Goal: Information Seeking & Learning: Learn about a topic

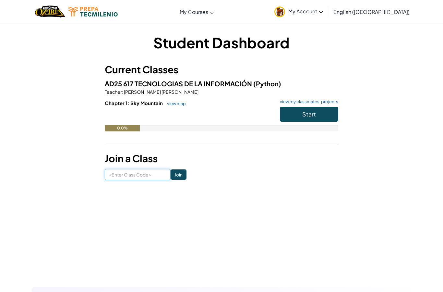
click at [155, 177] on input at bounding box center [138, 174] width 66 height 11
type input "ChairTrueZap"
click at [173, 174] on input "Join" at bounding box center [179, 174] width 16 height 10
click at [314, 114] on span "Start" at bounding box center [309, 113] width 14 height 7
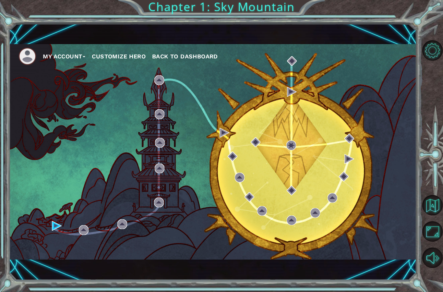
click at [190, 193] on div "My Account Customize Hero Back to Dashboard" at bounding box center [213, 151] width 408 height 215
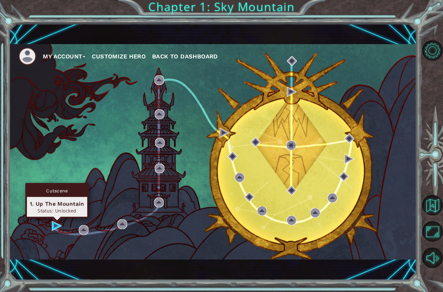
click at [70, 207] on div "1. Up The Mountain" at bounding box center [57, 204] width 54 height 8
click at [67, 207] on div "1. Up The Mountain" at bounding box center [57, 204] width 54 height 8
click at [43, 213] on div "Status: Unlocked" at bounding box center [57, 210] width 54 height 6
click at [43, 201] on div "1. Up The Mountain" at bounding box center [57, 204] width 54 height 8
click at [49, 203] on div "1. Up The Mountain" at bounding box center [57, 204] width 54 height 8
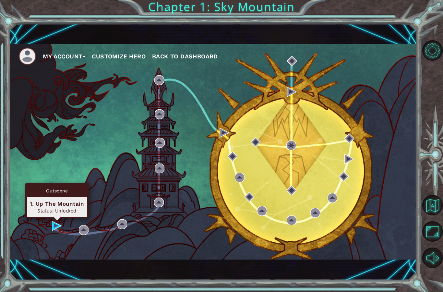
click at [57, 186] on div "Cutscene" at bounding box center [57, 190] width 60 height 12
click at [54, 208] on div "Status: Unlocked" at bounding box center [57, 210] width 54 height 6
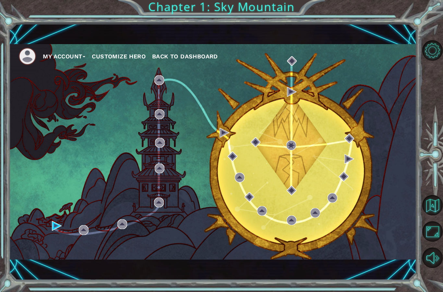
click at [47, 231] on div "My Account Customize Hero Back to Dashboard" at bounding box center [213, 151] width 408 height 215
click at [49, 223] on div "My Account Customize Hero Back to Dashboard" at bounding box center [213, 151] width 408 height 215
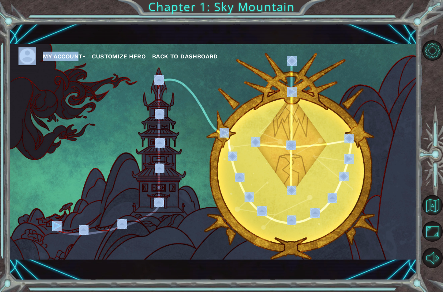
click at [60, 245] on div "My Account Customize Hero Back to Dashboard" at bounding box center [213, 151] width 408 height 215
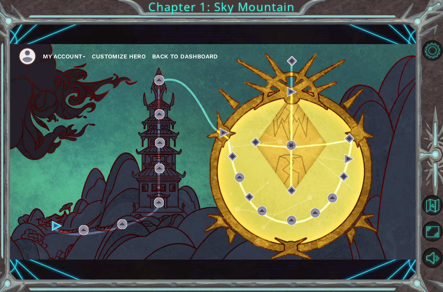
scroll to position [21, 0]
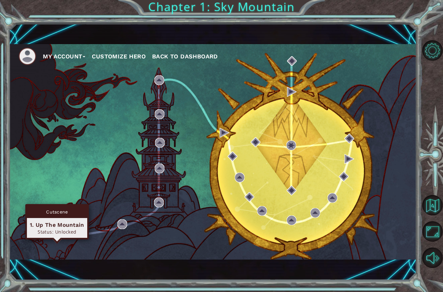
click at [52, 225] on img at bounding box center [57, 226] width 10 height 10
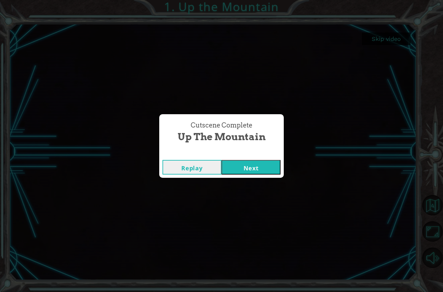
click at [265, 189] on div "Cutscene Complete Up the Mountain Replay Next" at bounding box center [221, 146] width 443 height 292
click at [256, 193] on div "Cutscene Complete Up the Mountain Replay Next" at bounding box center [221, 146] width 443 height 292
click at [254, 192] on div "Cutscene Complete Up the Mountain Replay Next" at bounding box center [221, 146] width 443 height 292
click at [256, 193] on div "Cutscene Complete Up the Mountain Replay Next" at bounding box center [221, 146] width 443 height 292
click at [263, 185] on div "Cutscene Complete Up the Mountain Replay Next" at bounding box center [221, 146] width 443 height 292
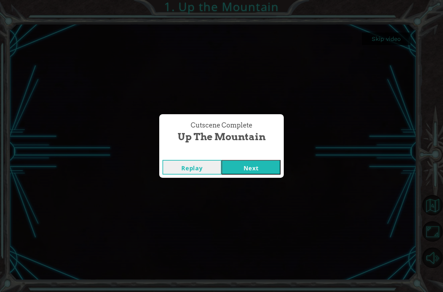
click at [242, 188] on div "Cutscene Complete Up the Mountain Replay Next" at bounding box center [221, 146] width 443 height 292
click at [248, 188] on div "Cutscene Complete Up the Mountain Replay Next" at bounding box center [221, 146] width 443 height 292
click at [261, 189] on div "Cutscene Complete Up the Mountain Replay Next" at bounding box center [221, 146] width 443 height 292
click at [259, 196] on div "Cutscene Complete Up the Mountain Replay Next" at bounding box center [221, 146] width 443 height 292
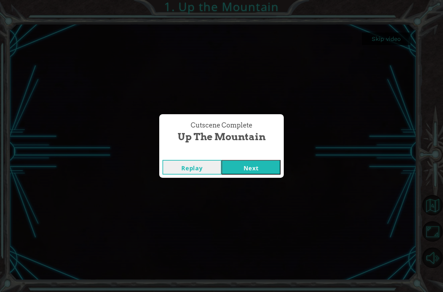
click at [262, 168] on button "Next" at bounding box center [250, 167] width 59 height 15
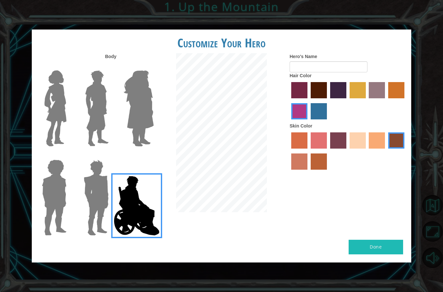
click at [366, 139] on label "sandy beach skin color" at bounding box center [357, 140] width 16 height 16
click at [347, 151] on input "sandy beach skin color" at bounding box center [347, 151] width 0 height 0
radio input "true"
click at [327, 92] on label "maroon hair color" at bounding box center [319, 90] width 16 height 16
click at [308, 101] on input "maroon hair color" at bounding box center [308, 101] width 0 height 0
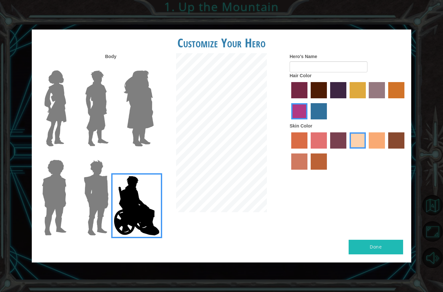
radio input "true"
click at [93, 99] on img at bounding box center [96, 108] width 29 height 81
click at [111, 66] on input "Hero Lars" at bounding box center [111, 66] width 0 height 0
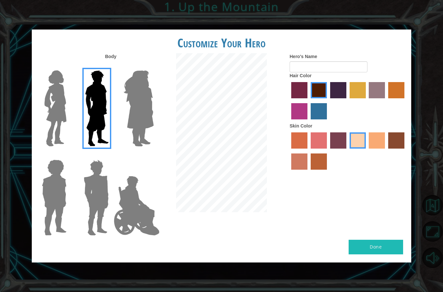
click at [64, 97] on img at bounding box center [55, 108] width 27 height 81
click at [69, 66] on input "Hero Connie" at bounding box center [69, 66] width 0 height 0
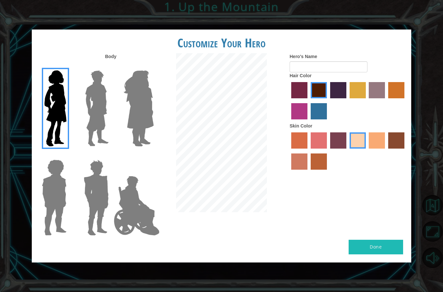
click at [62, 171] on img at bounding box center [54, 197] width 30 height 81
click at [69, 155] on input "Hero Steven" at bounding box center [69, 155] width 0 height 0
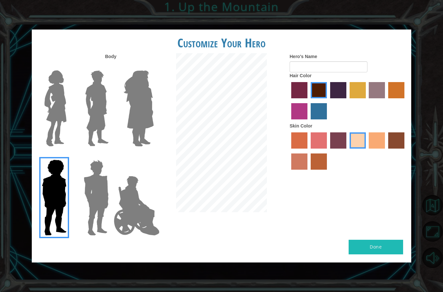
click at [87, 183] on img at bounding box center [96, 197] width 30 height 81
click at [111, 155] on input "Hero Garnet" at bounding box center [111, 155] width 0 height 0
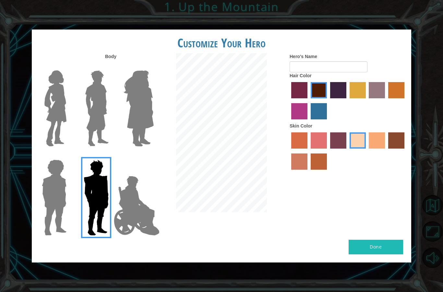
click at [64, 108] on img at bounding box center [55, 108] width 27 height 81
click at [69, 66] on input "Hero Connie" at bounding box center [69, 66] width 0 height 0
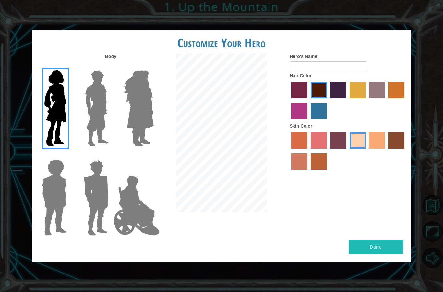
click at [142, 105] on img at bounding box center [138, 108] width 35 height 81
click at [153, 66] on input "Hero Amethyst" at bounding box center [153, 66] width 0 height 0
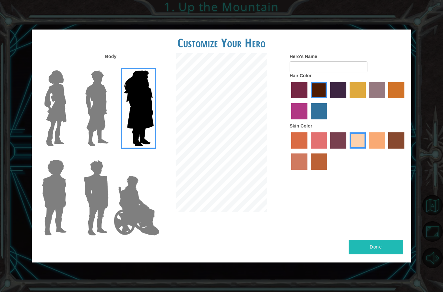
click at [64, 126] on img at bounding box center [55, 108] width 27 height 81
click at [69, 66] on input "Hero Connie" at bounding box center [69, 66] width 0 height 0
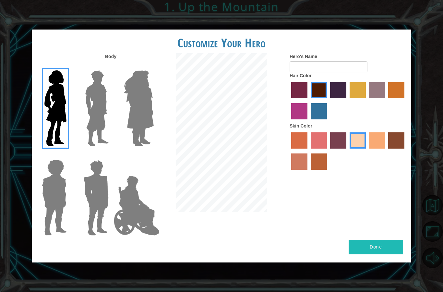
click at [138, 115] on img at bounding box center [138, 108] width 35 height 81
click at [153, 66] on input "Hero Amethyst" at bounding box center [153, 66] width 0 height 0
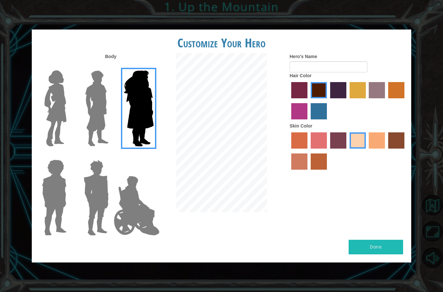
click at [68, 119] on img at bounding box center [55, 108] width 27 height 81
click at [69, 66] on input "Hero Connie" at bounding box center [69, 66] width 0 height 0
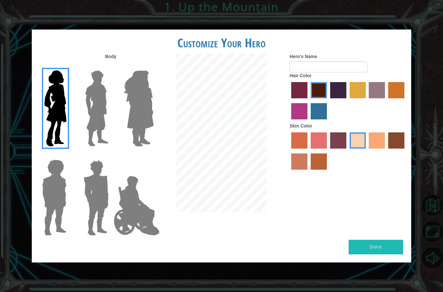
click at [356, 72] on input "Hero's Name" at bounding box center [329, 66] width 78 height 11
type input "AleRmzLzn"
click at [383, 245] on button "Done" at bounding box center [376, 247] width 54 height 15
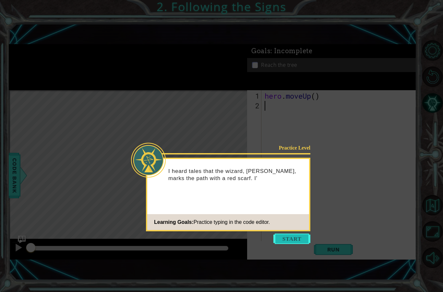
click at [292, 233] on button "Start" at bounding box center [291, 238] width 37 height 10
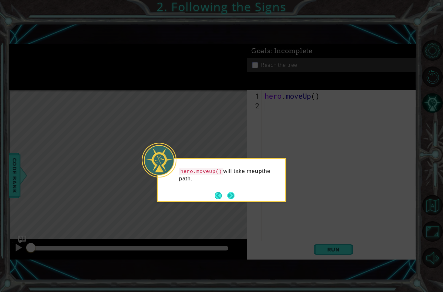
click at [234, 192] on button "Next" at bounding box center [230, 195] width 7 height 7
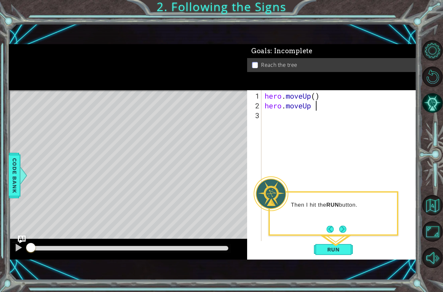
scroll to position [11, 35]
click at [343, 225] on button "Next" at bounding box center [342, 228] width 7 height 7
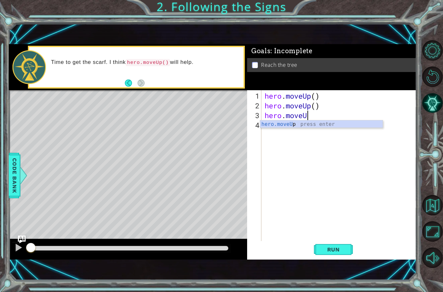
scroll to position [11, 20]
type textarea "abcde fg"
click at [126, 85] on button "Back" at bounding box center [131, 82] width 13 height 7
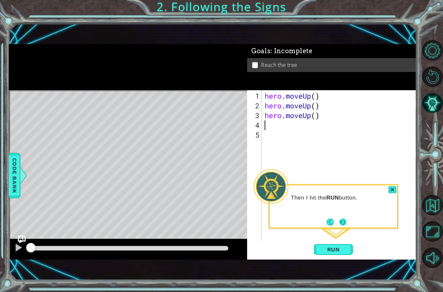
click at [346, 218] on button "Next" at bounding box center [342, 221] width 7 height 7
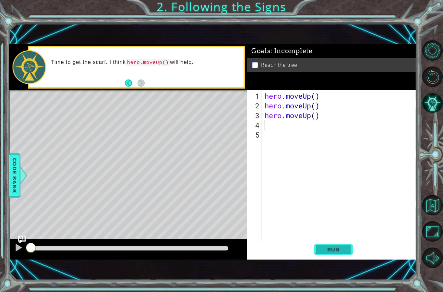
click at [333, 249] on span "Run" at bounding box center [334, 249] width 26 height 6
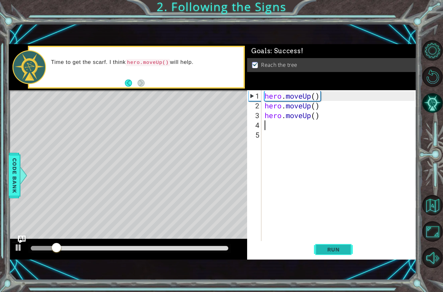
click at [332, 249] on span "Run" at bounding box center [334, 249] width 26 height 6
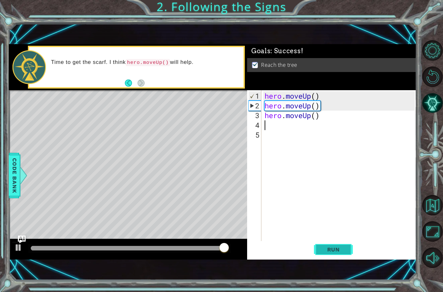
click at [332, 247] on span "Run" at bounding box center [334, 249] width 26 height 6
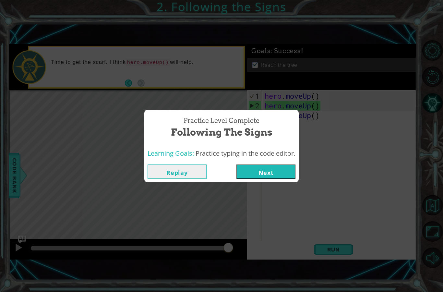
click at [278, 168] on button "Next" at bounding box center [265, 171] width 59 height 15
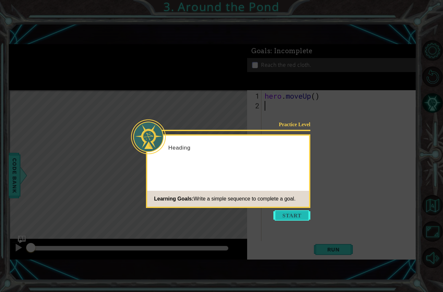
click at [291, 210] on button "Start" at bounding box center [291, 215] width 37 height 10
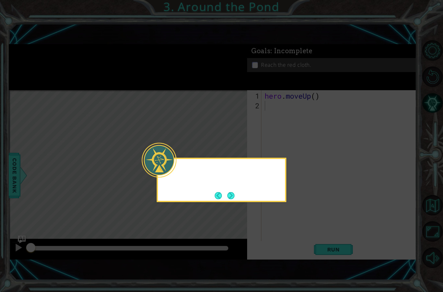
scroll to position [23, 0]
click at [229, 192] on button "Next" at bounding box center [230, 195] width 7 height 7
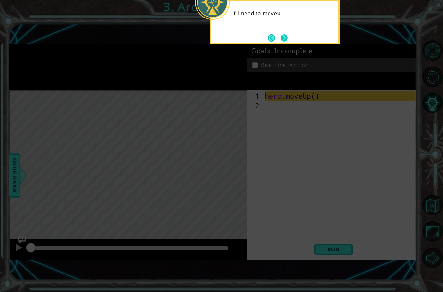
click at [280, 34] on button "Next" at bounding box center [283, 37] width 7 height 7
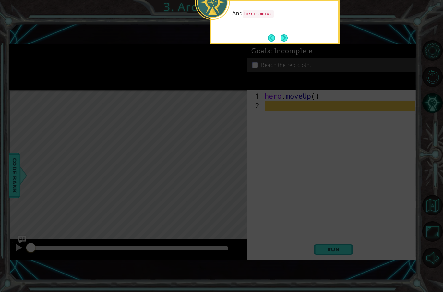
click at [283, 8] on div "And hero.move" at bounding box center [275, 22] width 130 height 44
click at [288, 34] on button "Next" at bounding box center [283, 37] width 7 height 7
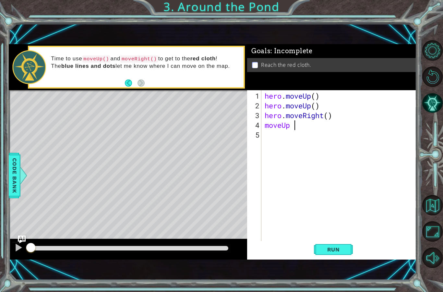
scroll to position [11, 35]
type textarea "abcde fg"
click at [343, 244] on button "Run" at bounding box center [333, 249] width 39 height 17
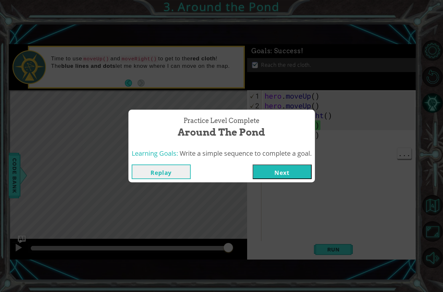
click at [279, 172] on button "Next" at bounding box center [282, 171] width 59 height 15
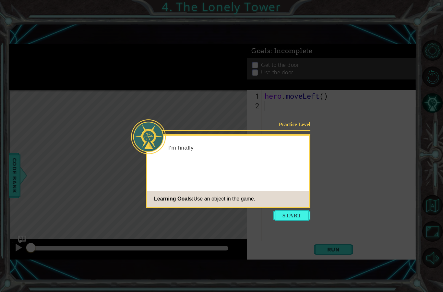
scroll to position [23, 0]
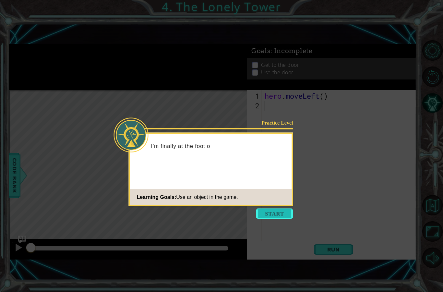
click at [292, 208] on button "Start" at bounding box center [274, 213] width 37 height 10
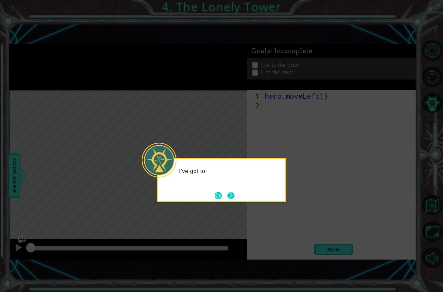
click at [231, 192] on button "Next" at bounding box center [230, 195] width 7 height 7
click at [229, 192] on button "Next" at bounding box center [230, 195] width 7 height 7
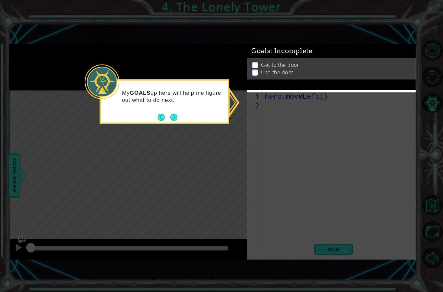
click at [245, 114] on icon at bounding box center [221, 146] width 443 height 292
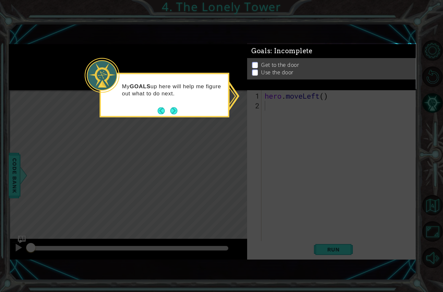
click at [255, 76] on p at bounding box center [255, 73] width 6 height 6
click at [177, 107] on button "Next" at bounding box center [173, 110] width 7 height 7
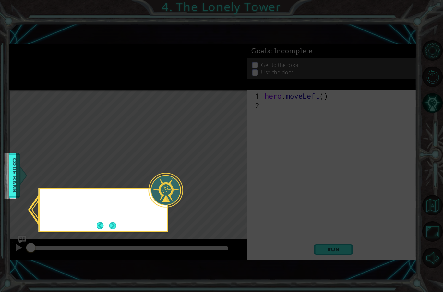
click at [172, 85] on icon at bounding box center [221, 146] width 443 height 292
click at [113, 222] on button "Next" at bounding box center [112, 225] width 7 height 7
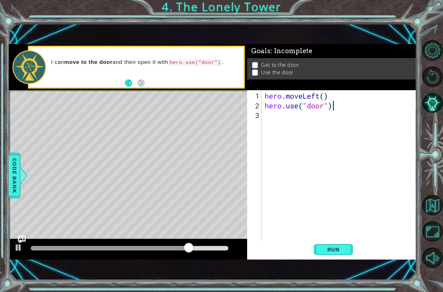
scroll to position [11, 35]
click at [335, 247] on span "Run" at bounding box center [334, 249] width 26 height 6
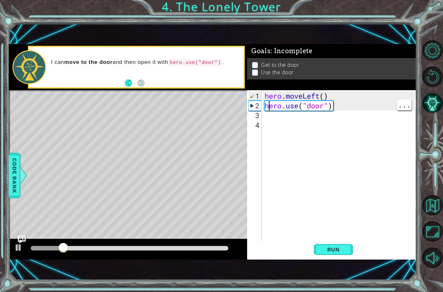
click at [267, 104] on div "hero . moveLeft ( ) hero . use ( "door" )" at bounding box center [340, 178] width 155 height 175
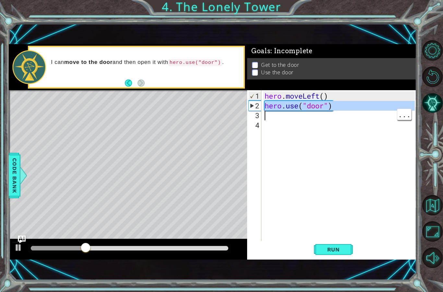
click at [278, 113] on div "hero . moveLeft ( ) hero . use ( "door" )" at bounding box center [340, 178] width 155 height 175
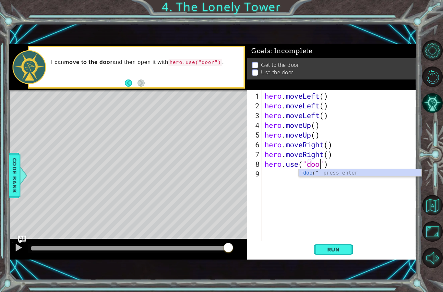
scroll to position [11, 29]
type textarea "abcde fg"
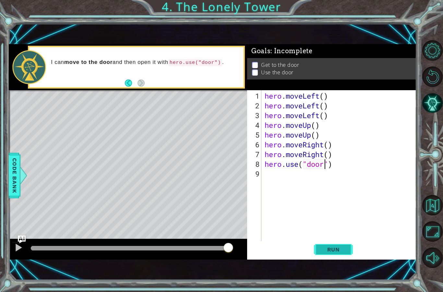
click at [334, 243] on button "Run" at bounding box center [333, 249] width 39 height 17
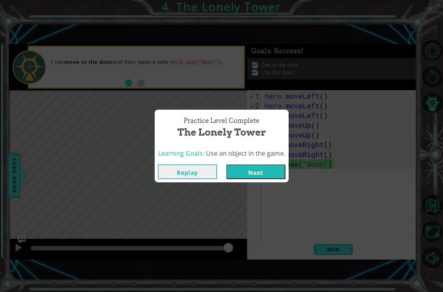
click at [268, 173] on button "Next" at bounding box center [255, 171] width 59 height 15
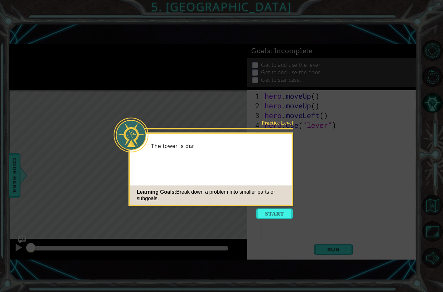
scroll to position [23, 0]
click at [278, 208] on button "Start" at bounding box center [274, 213] width 37 height 10
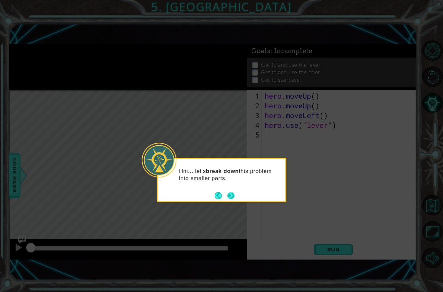
click at [234, 192] on button "Next" at bounding box center [230, 195] width 7 height 7
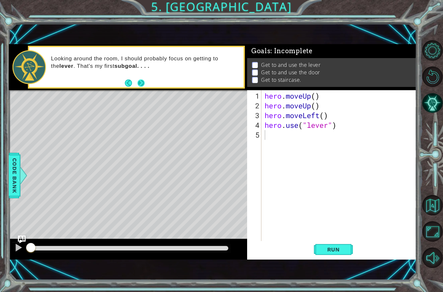
click at [142, 82] on button "Next" at bounding box center [140, 82] width 7 height 7
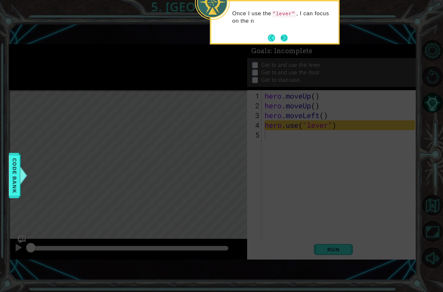
click at [283, 34] on button "Next" at bounding box center [283, 37] width 7 height 7
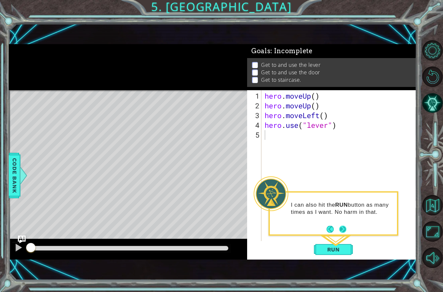
click at [344, 225] on button "Next" at bounding box center [342, 228] width 7 height 7
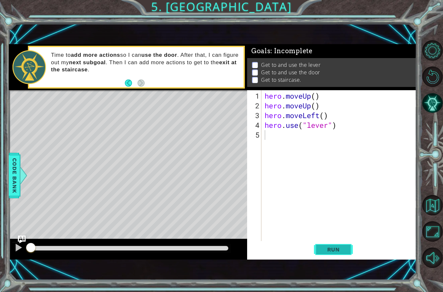
click at [342, 248] on span "Run" at bounding box center [334, 249] width 26 height 6
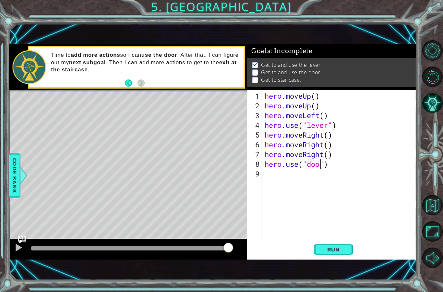
scroll to position [11, 29]
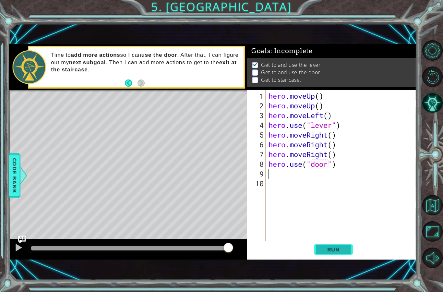
click at [346, 249] on span "Run" at bounding box center [334, 249] width 26 height 6
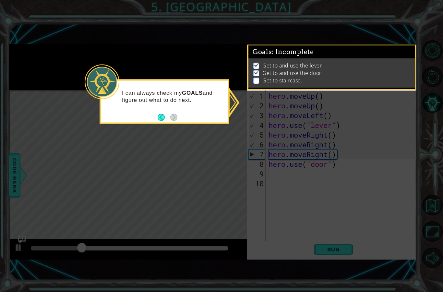
click at [331, 101] on icon at bounding box center [221, 146] width 443 height 292
click at [344, 75] on li "Get to and use the door" at bounding box center [332, 72] width 159 height 7
click at [358, 113] on icon at bounding box center [221, 146] width 443 height 292
click at [172, 83] on div "I can always check my GOALS and figure out what to do next." at bounding box center [164, 99] width 127 height 33
click at [165, 113] on button "Back" at bounding box center [164, 116] width 13 height 7
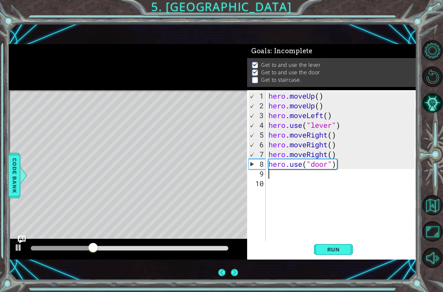
scroll to position [0, 0]
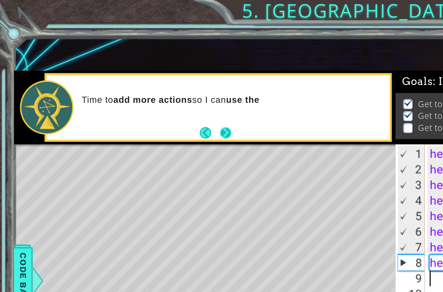
click at [143, 87] on button "Next" at bounding box center [140, 82] width 7 height 7
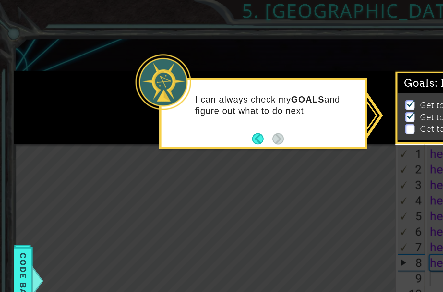
click at [146, 78] on div "I can always check my GOALS and figure out what to do next." at bounding box center [164, 69] width 127 height 33
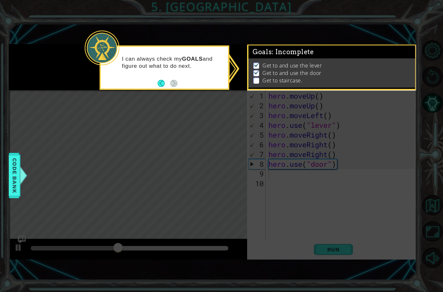
click at [315, 151] on icon at bounding box center [221, 146] width 443 height 292
click at [254, 82] on p at bounding box center [256, 80] width 6 height 6
click at [253, 80] on ul "Get to and use the lever Get to and use the door Get to staircase." at bounding box center [332, 73] width 160 height 22
click at [381, 245] on icon at bounding box center [221, 146] width 443 height 292
click at [13, 170] on span "Code Bank" at bounding box center [14, 176] width 10 height 40
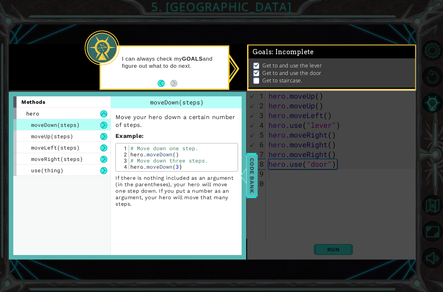
click at [254, 176] on span "Code Bank" at bounding box center [252, 176] width 10 height 40
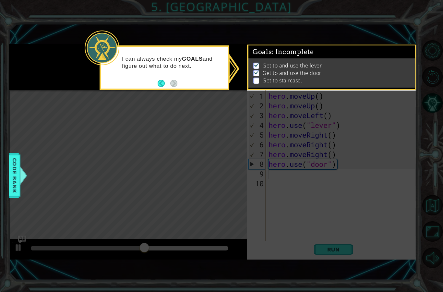
click at [239, 180] on icon at bounding box center [221, 146] width 443 height 292
click at [236, 71] on icon at bounding box center [221, 146] width 443 height 292
click at [240, 64] on icon at bounding box center [221, 146] width 443 height 292
click at [163, 82] on button "Back" at bounding box center [164, 83] width 13 height 7
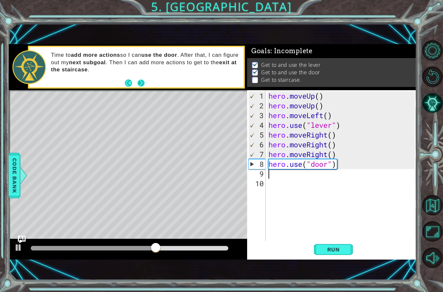
click at [145, 82] on button "Next" at bounding box center [140, 82] width 9 height 9
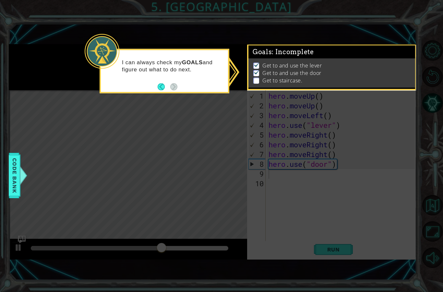
click at [150, 84] on div "I can always check my GOALS and figure out what to do next." at bounding box center [164, 69] width 127 height 33
click at [152, 87] on div "I can always check my GOALS and figure out what to do next." at bounding box center [165, 71] width 130 height 44
click at [158, 86] on button "Back" at bounding box center [164, 86] width 13 height 7
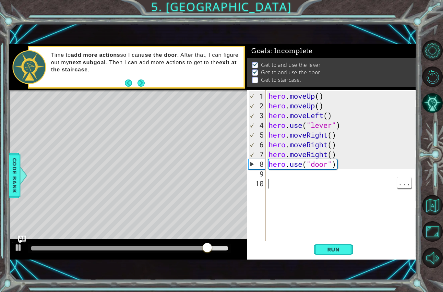
click at [320, 190] on div "hero . moveUp ( ) hero . moveUp ( ) hero . moveLeft ( ) hero . use ( "lever" ) …" at bounding box center [342, 178] width 151 height 175
click at [316, 180] on div "hero . moveUp ( ) hero . moveUp ( ) hero . moveLeft ( ) hero . use ( "lever" ) …" at bounding box center [342, 178] width 151 height 175
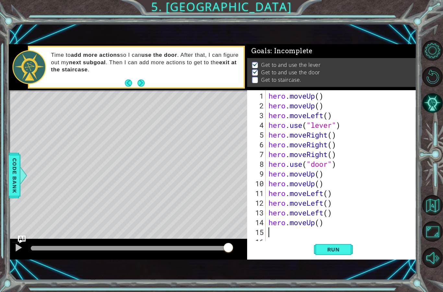
scroll to position [11, 35]
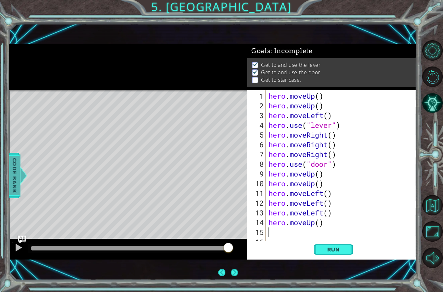
click at [18, 174] on span "Code Bank" at bounding box center [14, 176] width 10 height 40
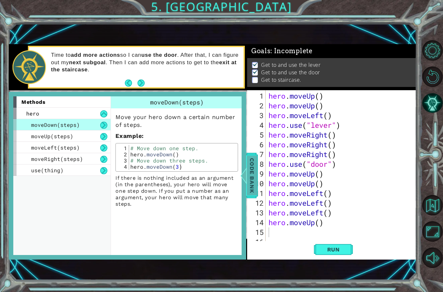
click at [250, 189] on span "Code Bank" at bounding box center [252, 176] width 10 height 40
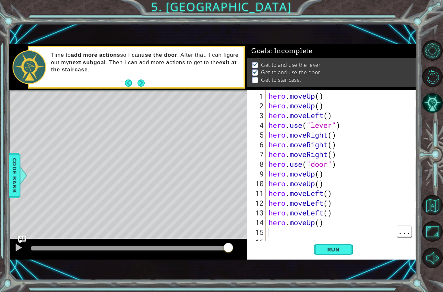
click at [279, 230] on div "hero . moveUp ( ) hero . moveUp ( ) hero . moveLeft ( ) hero . use ( "lever" ) …" at bounding box center [342, 178] width 151 height 175
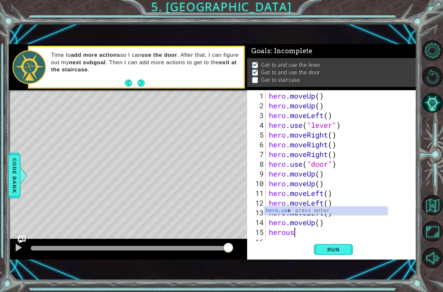
scroll to position [11, 33]
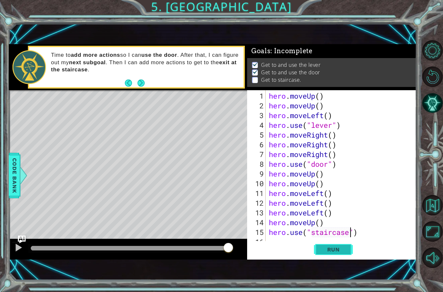
click at [341, 253] on span "Run" at bounding box center [334, 249] width 26 height 6
type textarea "abcde fg"
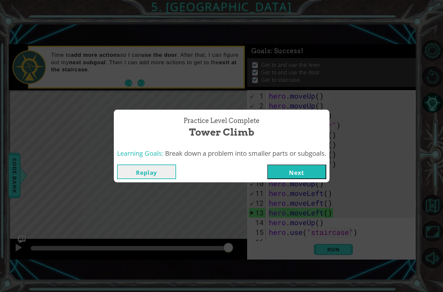
click at [308, 179] on button "Next" at bounding box center [296, 171] width 59 height 15
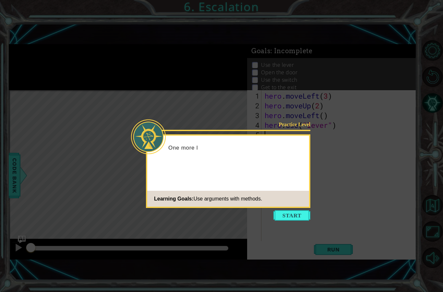
scroll to position [26, 0]
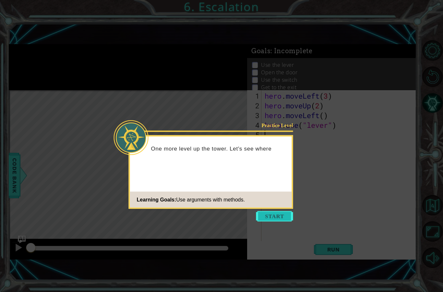
click at [285, 211] on button "Start" at bounding box center [274, 216] width 37 height 10
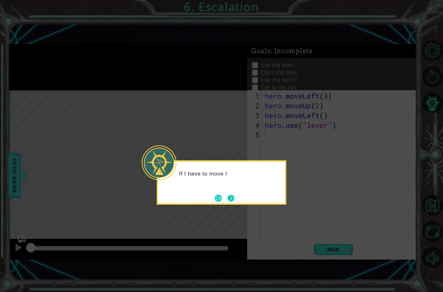
click at [234, 195] on button "Next" at bounding box center [230, 198] width 7 height 7
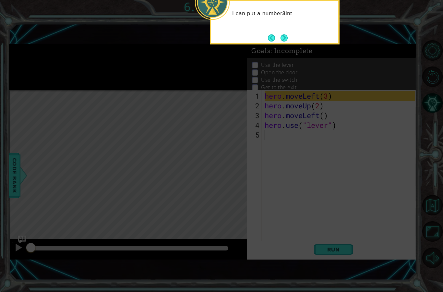
click at [291, 8] on div "I can put a number 3 int" at bounding box center [275, 22] width 130 height 44
click at [288, 34] on button "Next" at bounding box center [283, 37] width 7 height 7
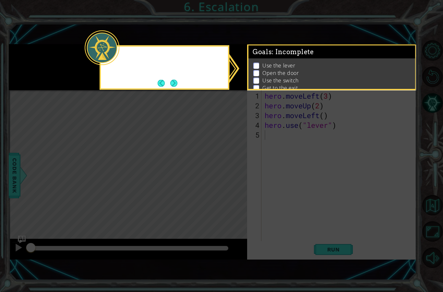
scroll to position [0, 0]
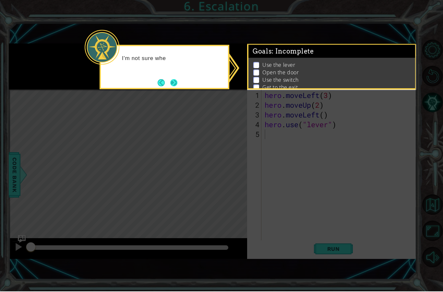
click at [177, 81] on button "Next" at bounding box center [173, 83] width 7 height 7
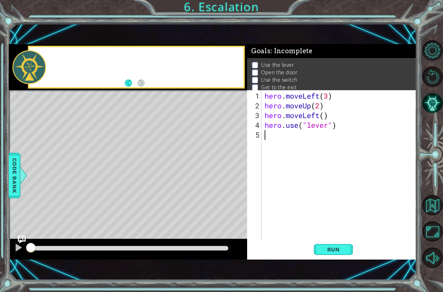
click at [178, 85] on div at bounding box center [136, 67] width 214 height 41
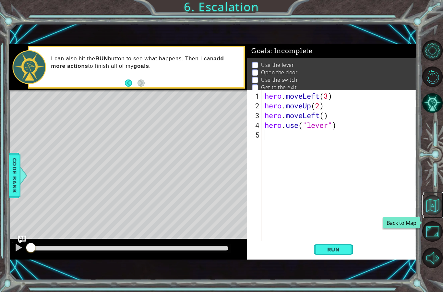
click at [435, 215] on button "Back to Map" at bounding box center [432, 205] width 20 height 20
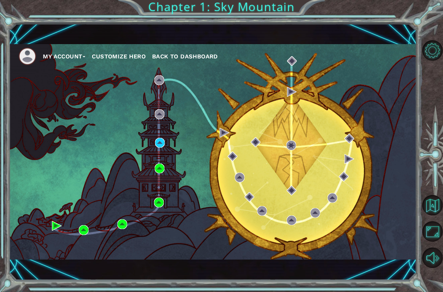
click at [82, 240] on div "My Account Customize Hero Back to Dashboard" at bounding box center [213, 151] width 408 height 215
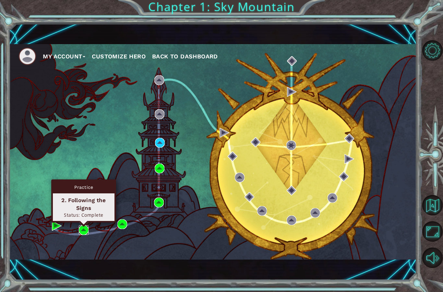
click at [85, 233] on img at bounding box center [84, 230] width 10 height 10
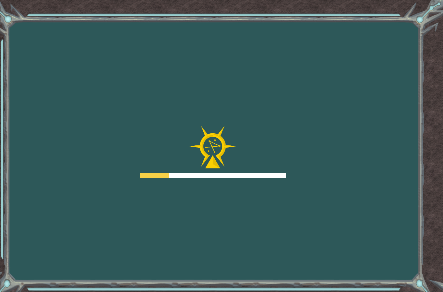
click at [88, 232] on div "Goals Error loading from server. Try refreshing the page. You'll need to join a…" at bounding box center [221, 146] width 443 height 292
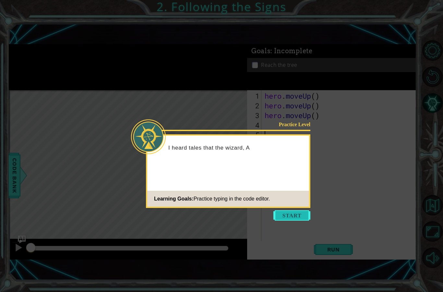
click at [295, 213] on button "Start" at bounding box center [291, 215] width 37 height 10
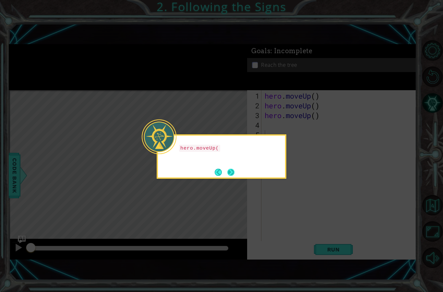
click at [228, 174] on button "Next" at bounding box center [230, 172] width 7 height 7
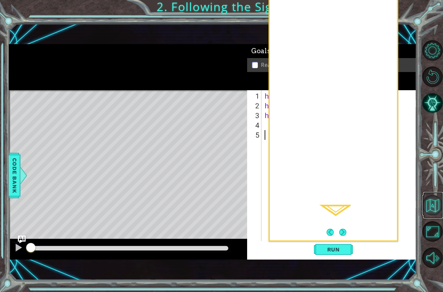
click at [432, 215] on button "Back to Map" at bounding box center [432, 205] width 20 height 20
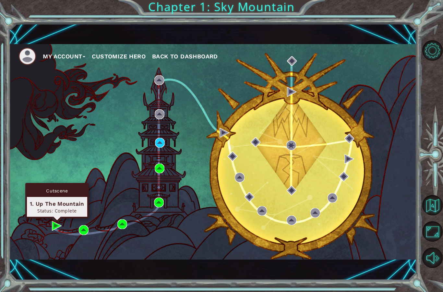
click at [76, 242] on div "My Account Customize Hero Back to Dashboard" at bounding box center [213, 151] width 408 height 215
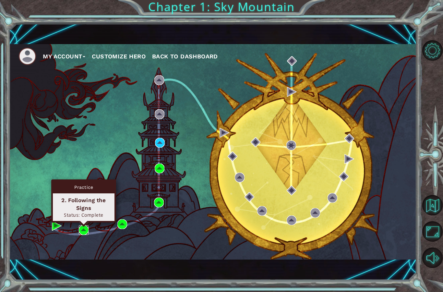
click at [84, 231] on img at bounding box center [84, 230] width 10 height 10
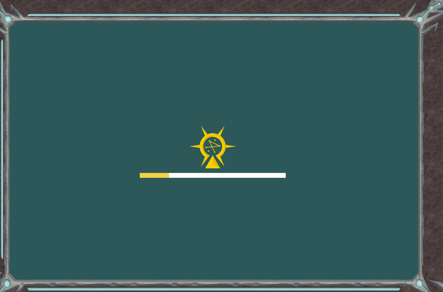
click at [85, 233] on div "Goals Error loading from server. Try refreshing the page. You'll need to join a…" at bounding box center [221, 146] width 443 height 292
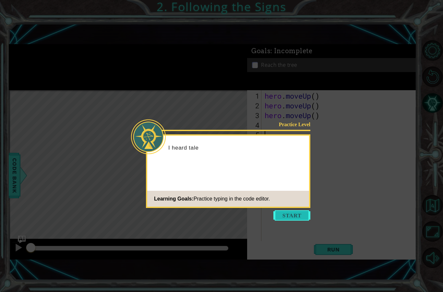
click at [286, 213] on button "Start" at bounding box center [291, 215] width 37 height 10
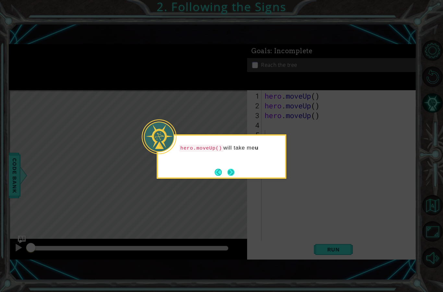
click at [230, 171] on button "Next" at bounding box center [230, 172] width 7 height 7
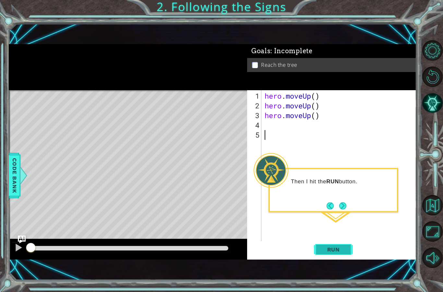
click at [324, 242] on button "Run" at bounding box center [333, 249] width 39 height 17
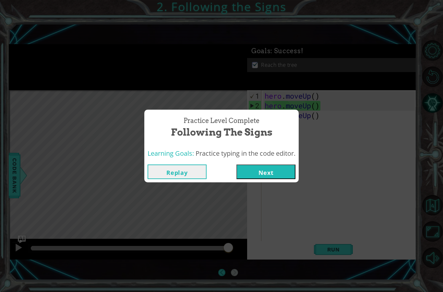
click at [161, 164] on button "Replay" at bounding box center [177, 171] width 59 height 15
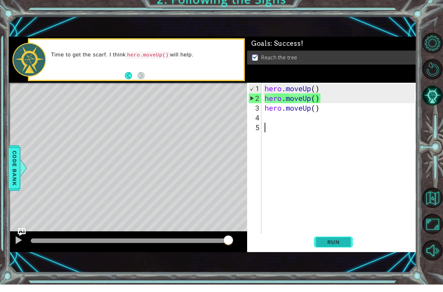
click at [341, 246] on span "Run" at bounding box center [334, 249] width 26 height 6
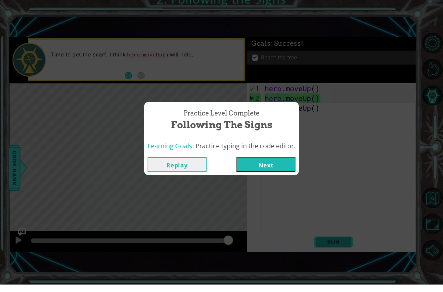
scroll to position [7, 0]
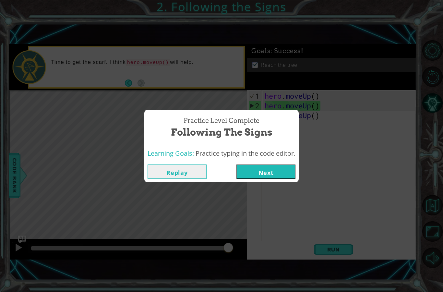
click at [277, 175] on button "Next" at bounding box center [265, 171] width 59 height 15
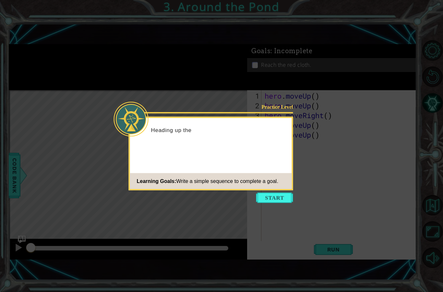
scroll to position [7, 0]
click at [304, 219] on icon at bounding box center [221, 146] width 443 height 292
click at [287, 211] on icon at bounding box center [221, 146] width 443 height 292
click at [279, 195] on button "Start" at bounding box center [274, 198] width 37 height 10
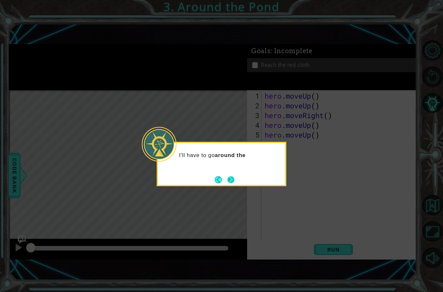
click at [232, 176] on button "Next" at bounding box center [230, 179] width 7 height 7
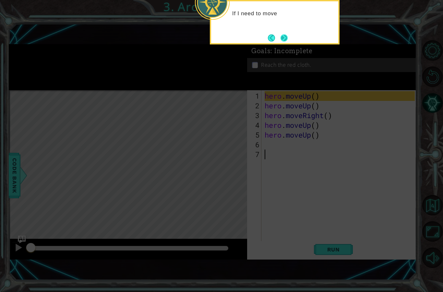
click at [288, 34] on button "Next" at bounding box center [283, 37] width 7 height 7
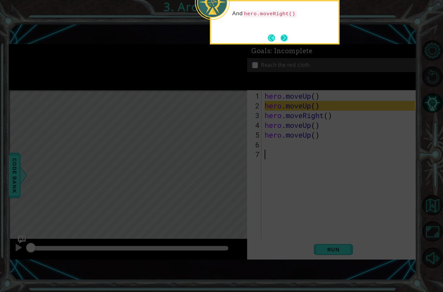
click at [288, 34] on button "Next" at bounding box center [283, 37] width 7 height 7
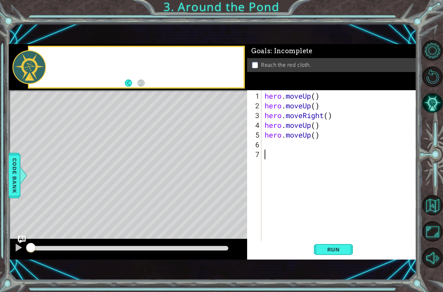
click at [285, 12] on div "1 ההההההההההההההההההההההההההההההההההההההההההההההההההההההההההההההההההההההההההההה…" at bounding box center [221, 146] width 443 height 292
